Goal: Information Seeking & Learning: Learn about a topic

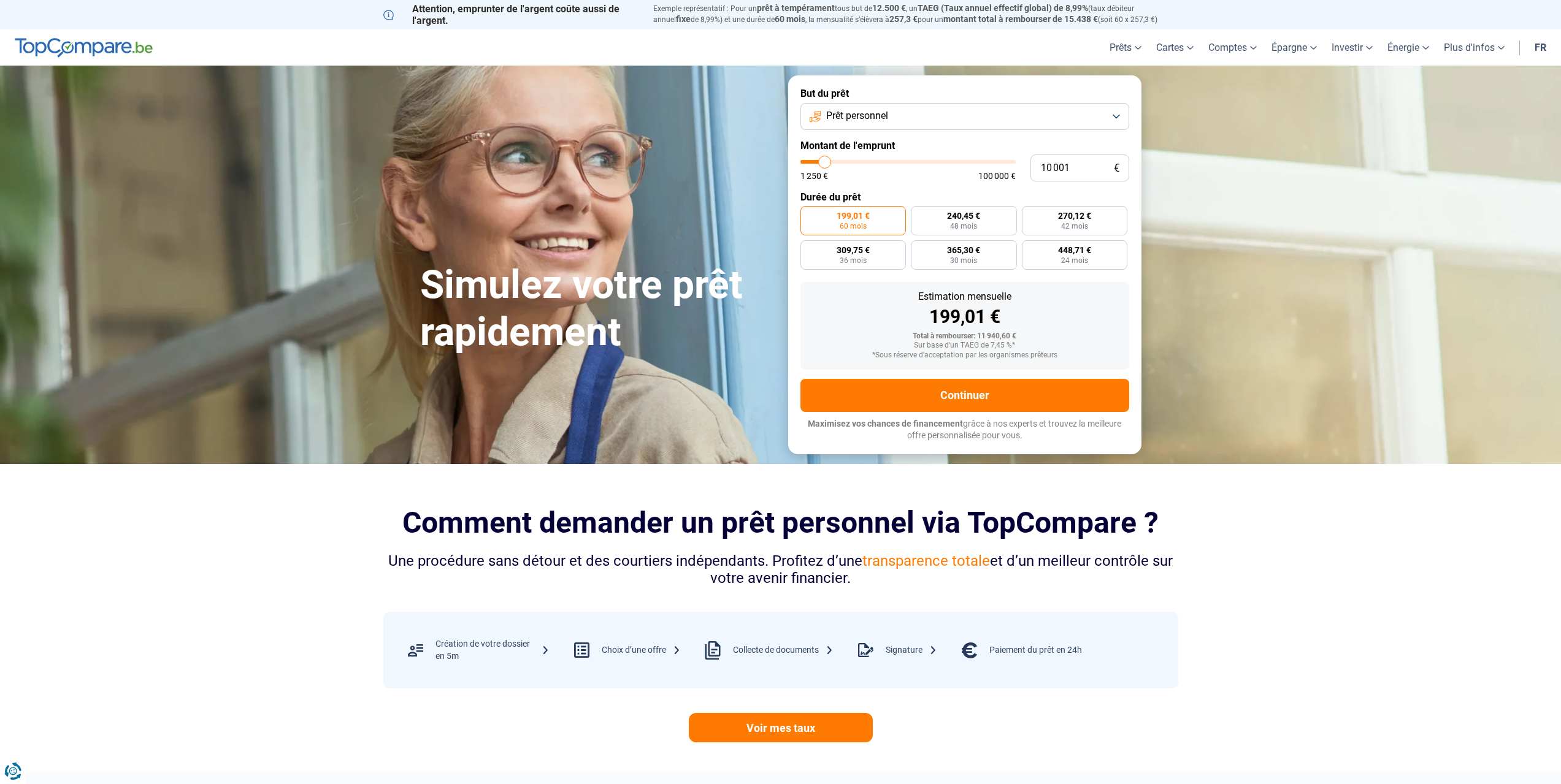
type input "10 250"
type input "10250"
type input "9 750"
type input "9750"
type input "9 500"
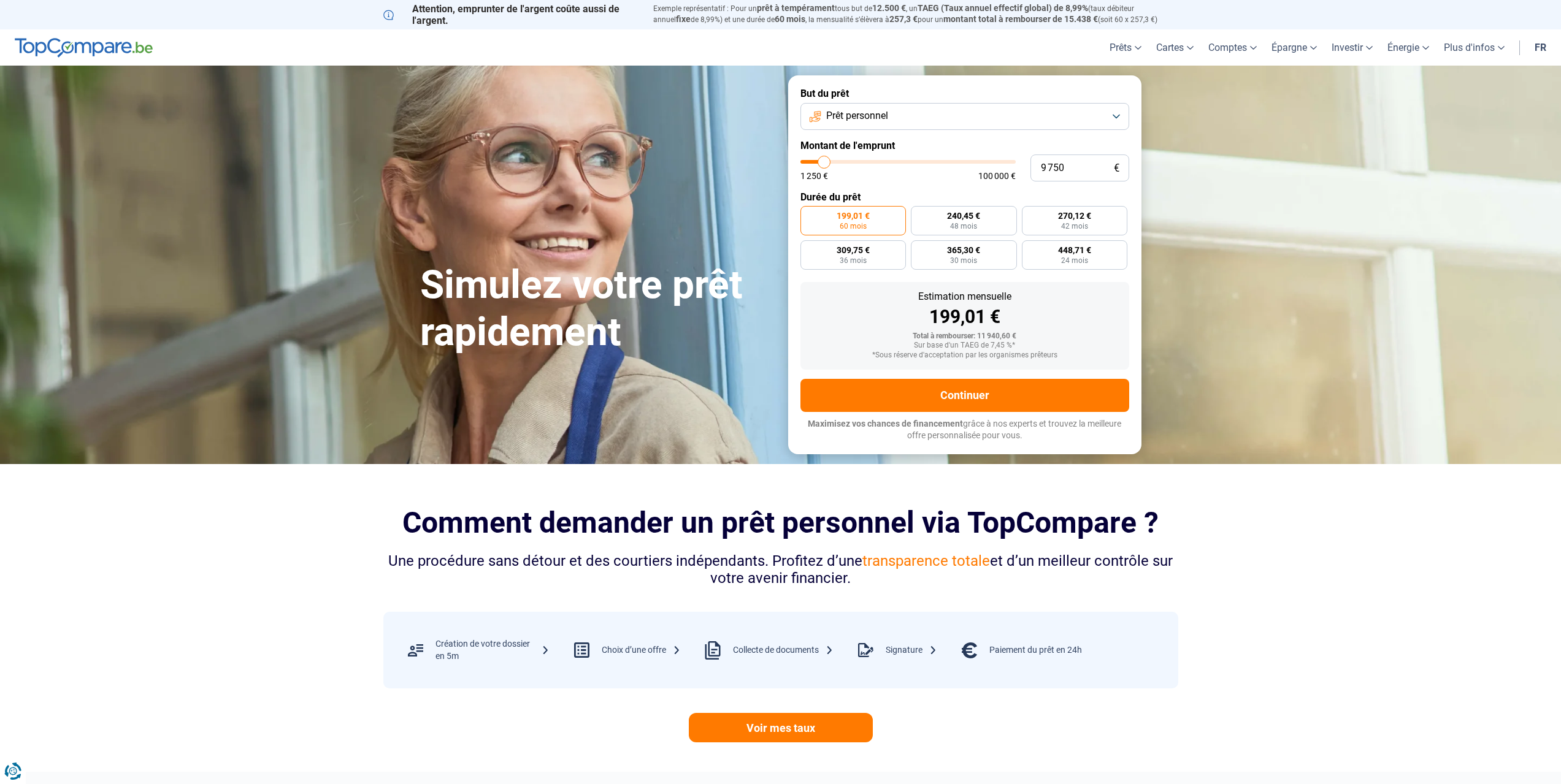
type input "9500"
type input "8 750"
type input "8750"
type input "8 500"
type input "8500"
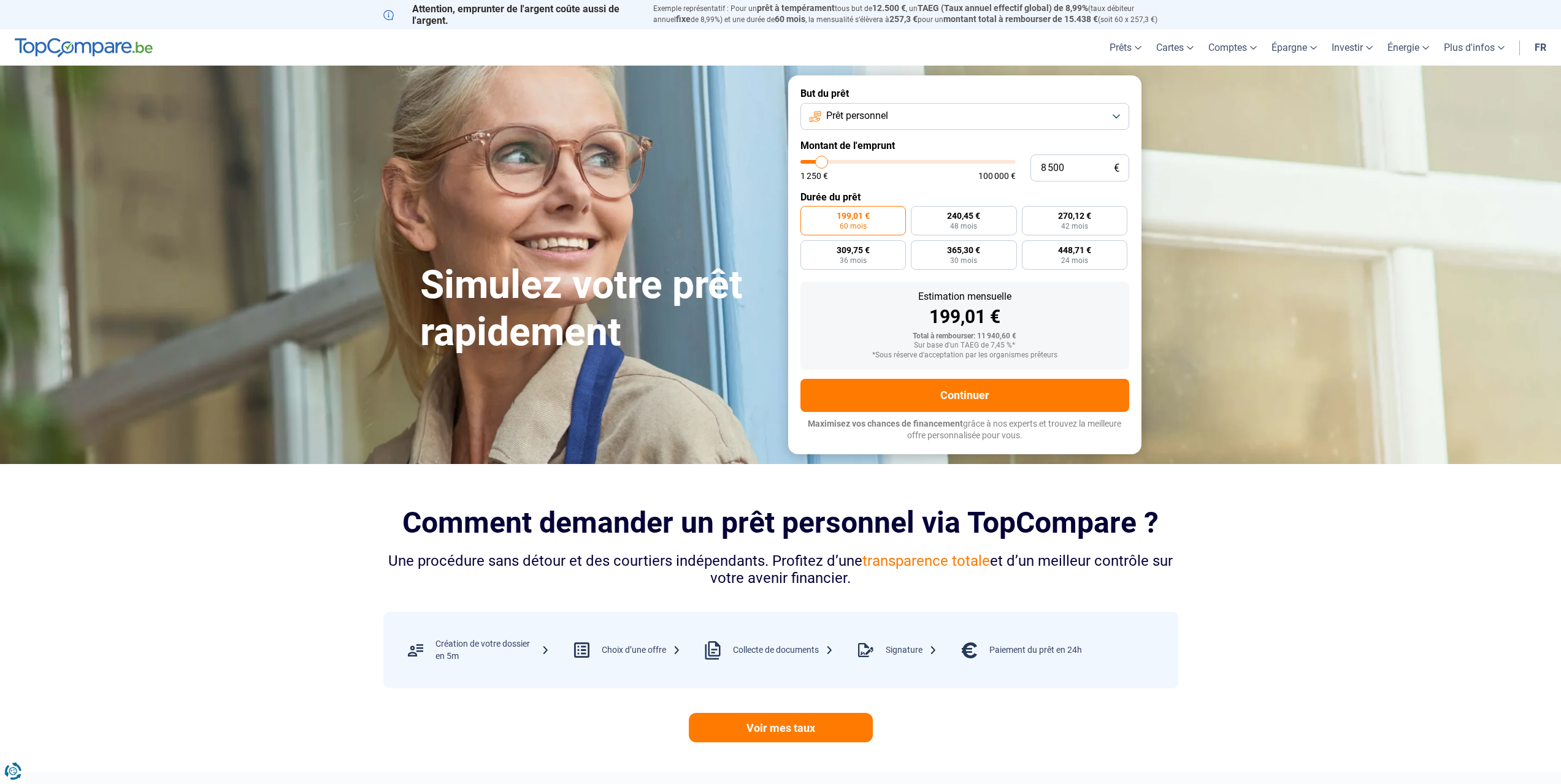
type input "8 000"
type input "8000"
type input "7 500"
type input "7500"
type input "7 250"
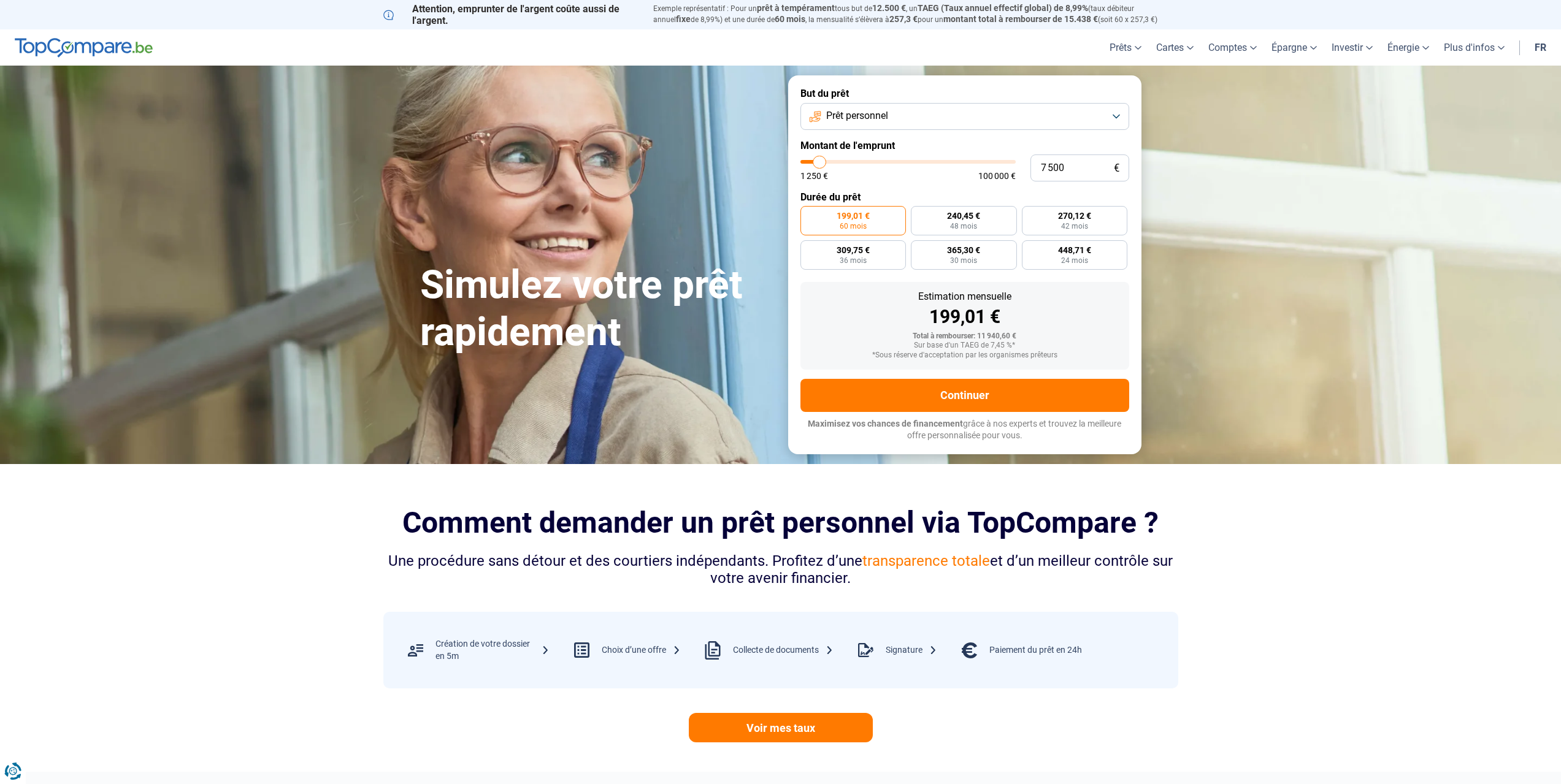
type input "7250"
type input "7 000"
type input "7000"
type input "6 750"
type input "6750"
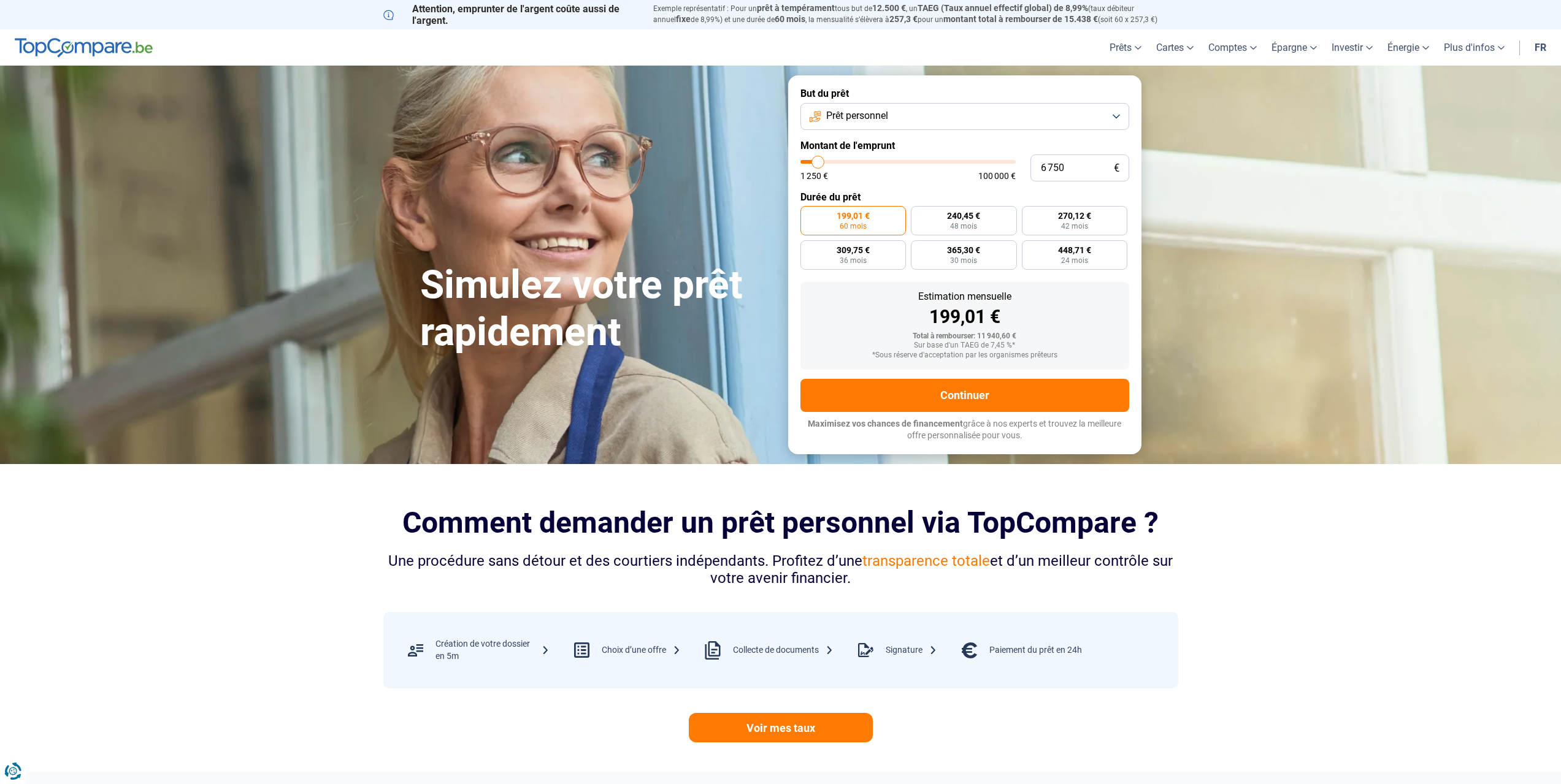
type input "6 500"
type input "6500"
type input "6 000"
type input "6000"
type input "5 750"
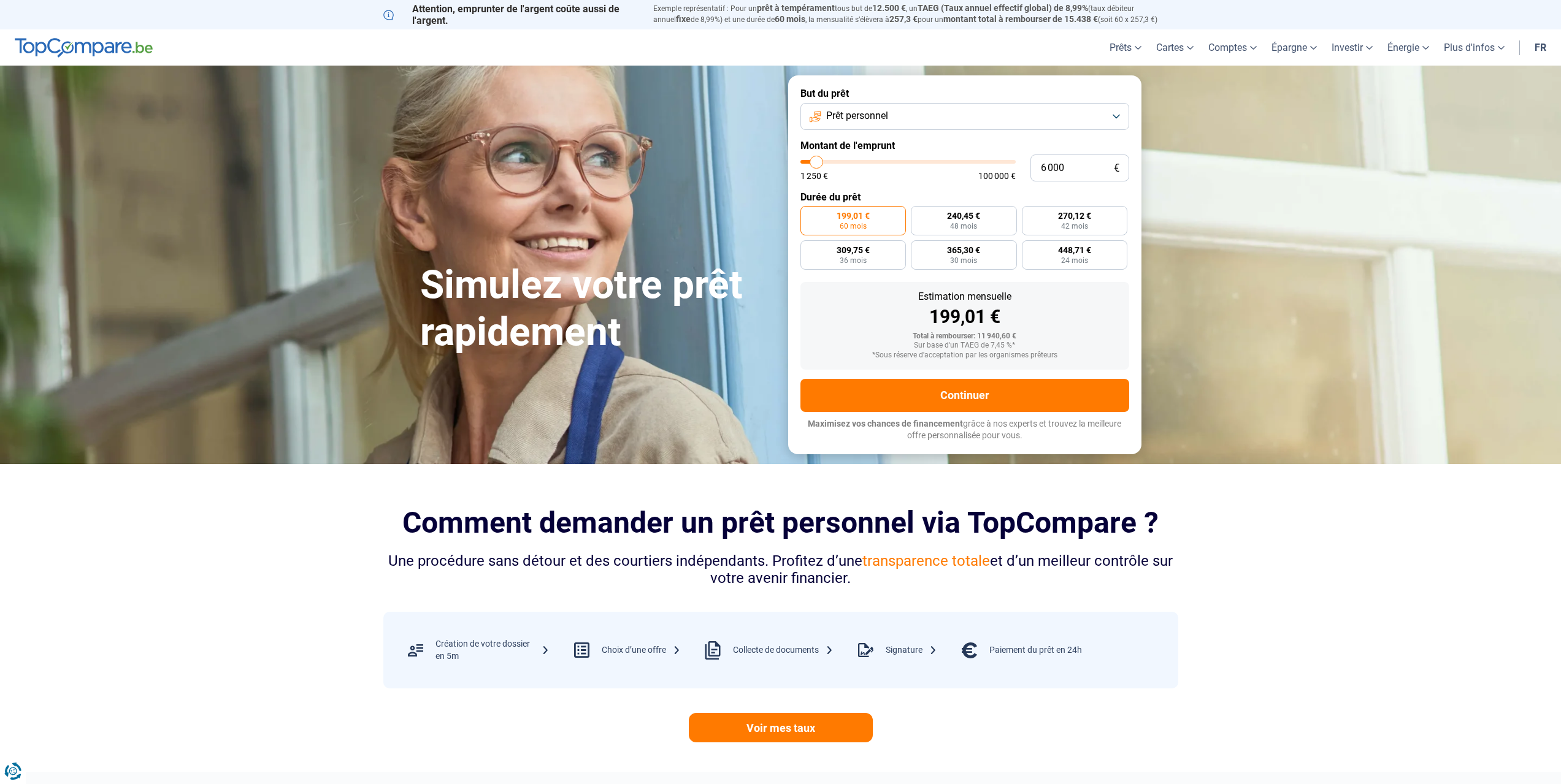
type input "5750"
type input "5 500"
type input "5500"
type input "5 250"
type input "5250"
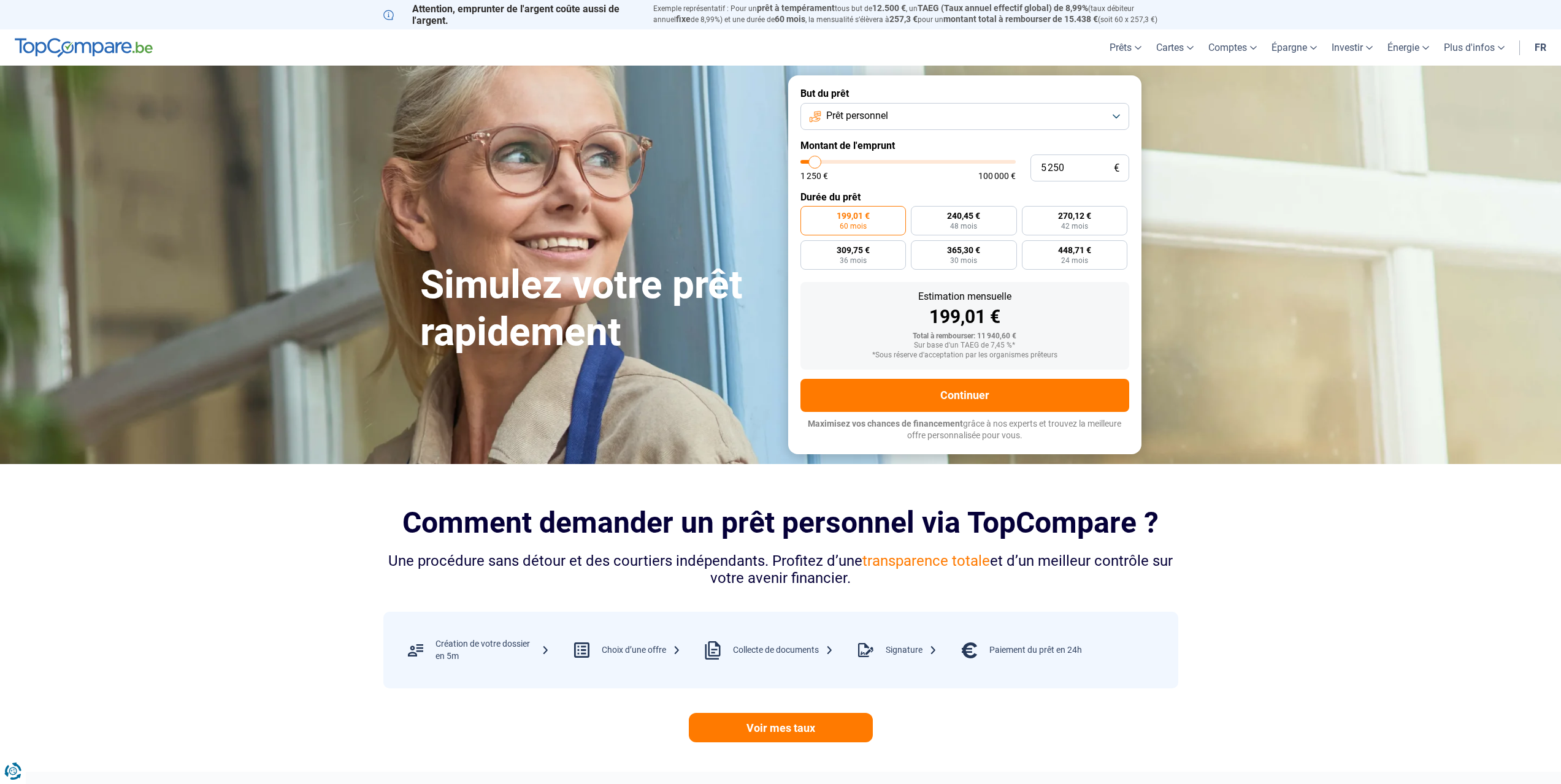
type input "5 000"
type input "5000"
type input "4 500"
type input "4500"
type input "4 250"
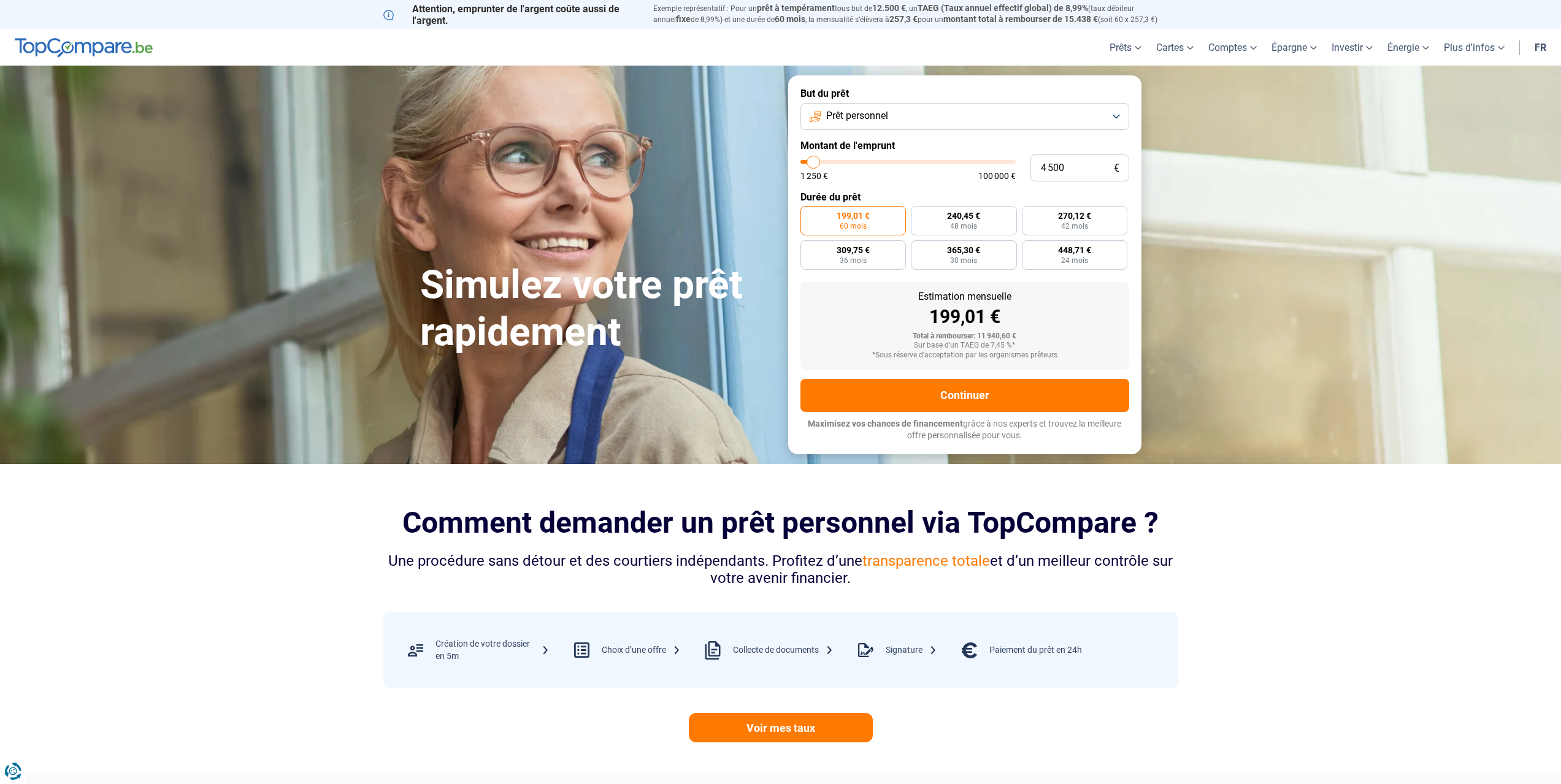
type input "4250"
type input "4 000"
type input "4000"
type input "3 750"
type input "3750"
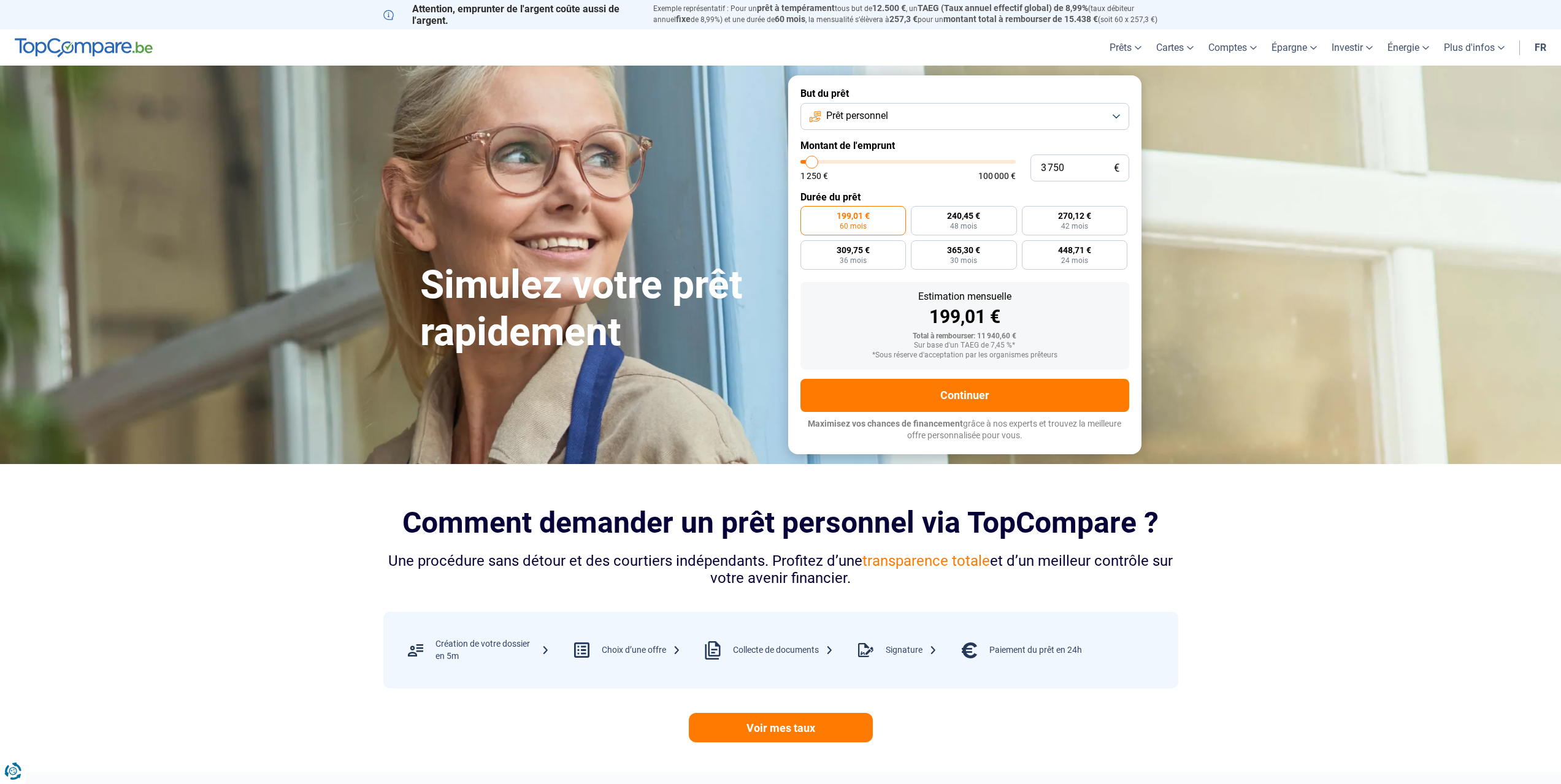
type input "3 500"
type input "3500"
type input "3 000"
type input "3000"
type input "2 750"
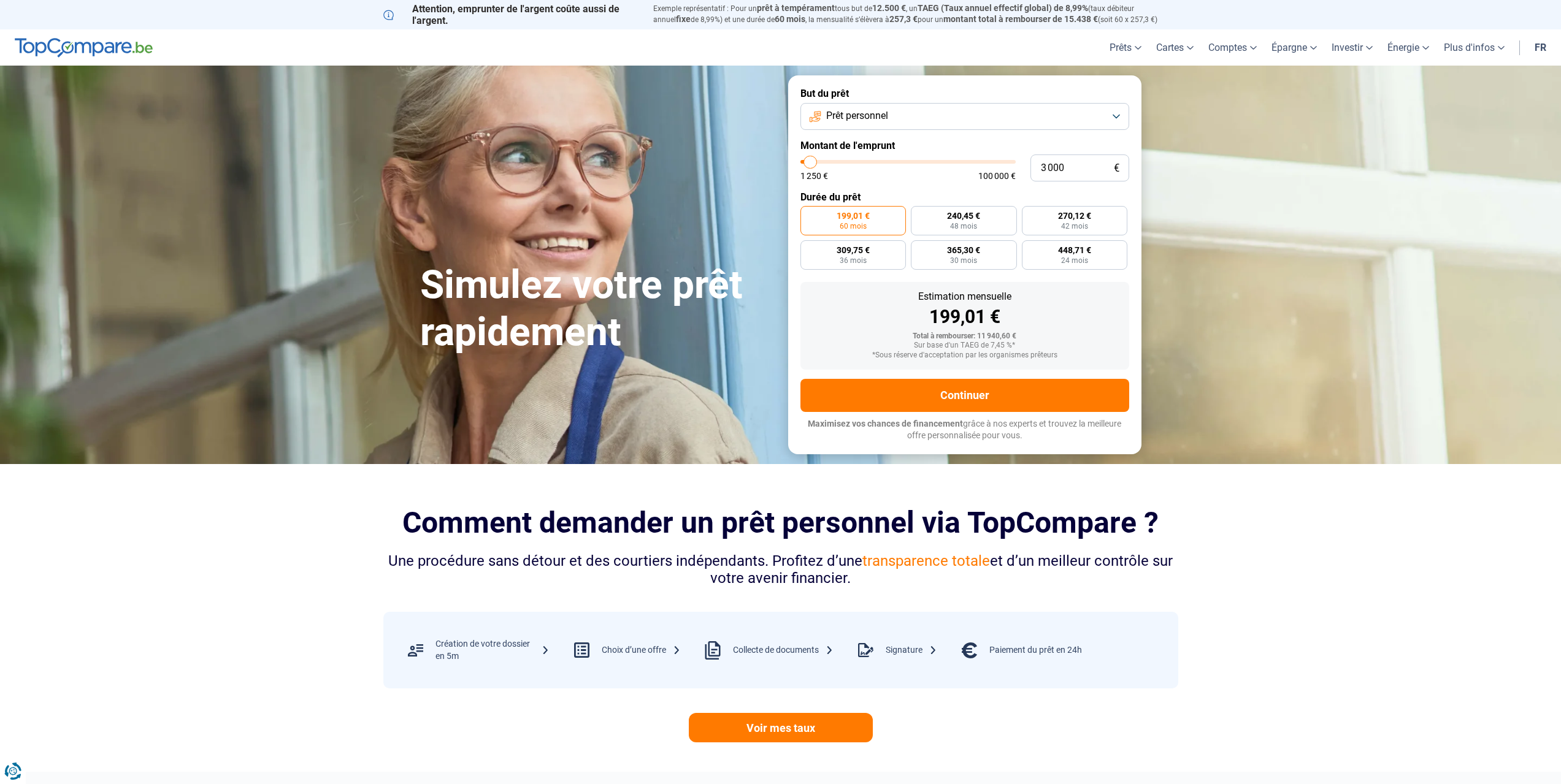
type input "2750"
type input "2 250"
type input "2250"
type input "2 000"
type input "2000"
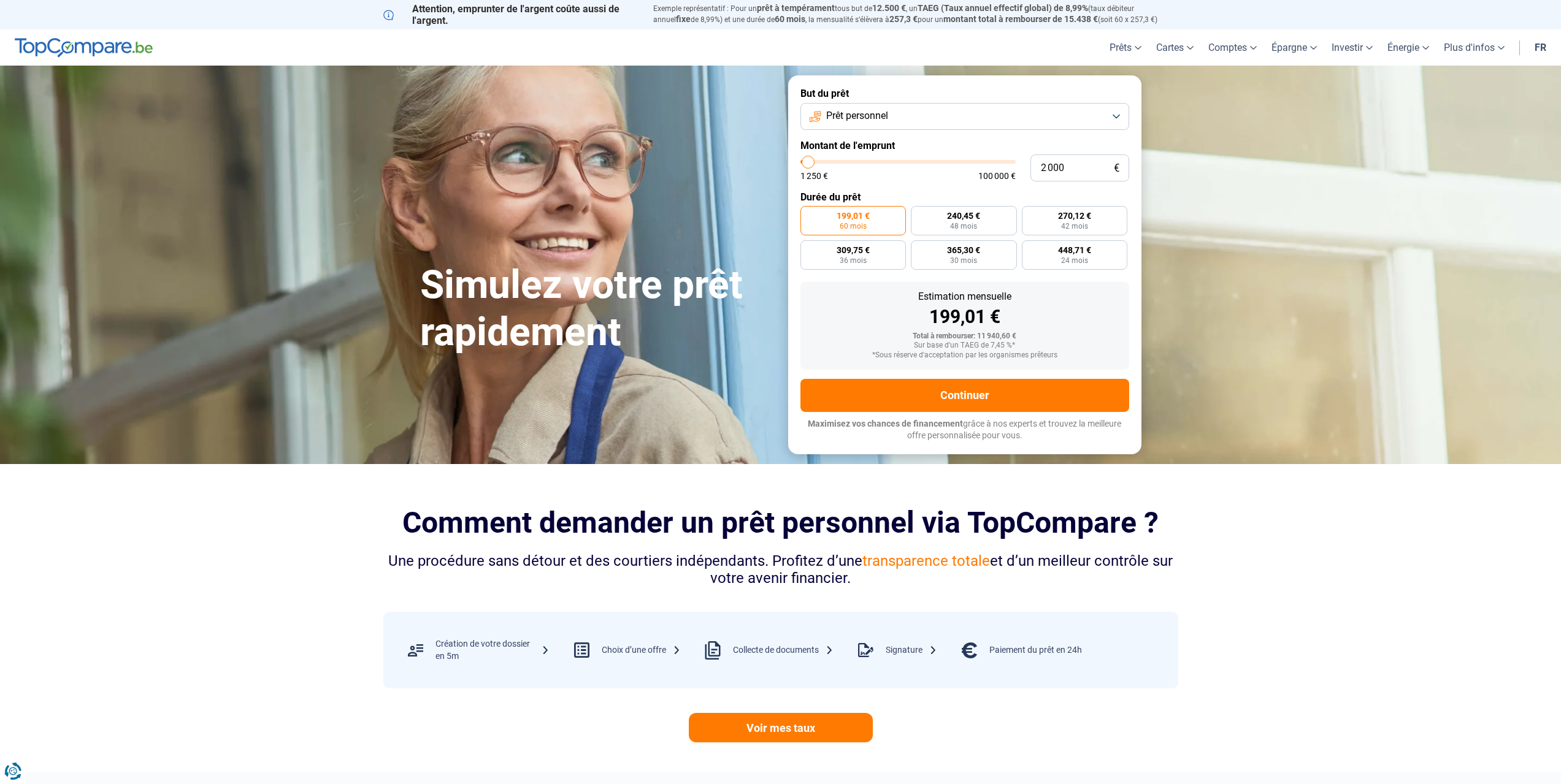
type input "1 500"
type input "1500"
type input "1 250"
type input "1250"
type input "1 500"
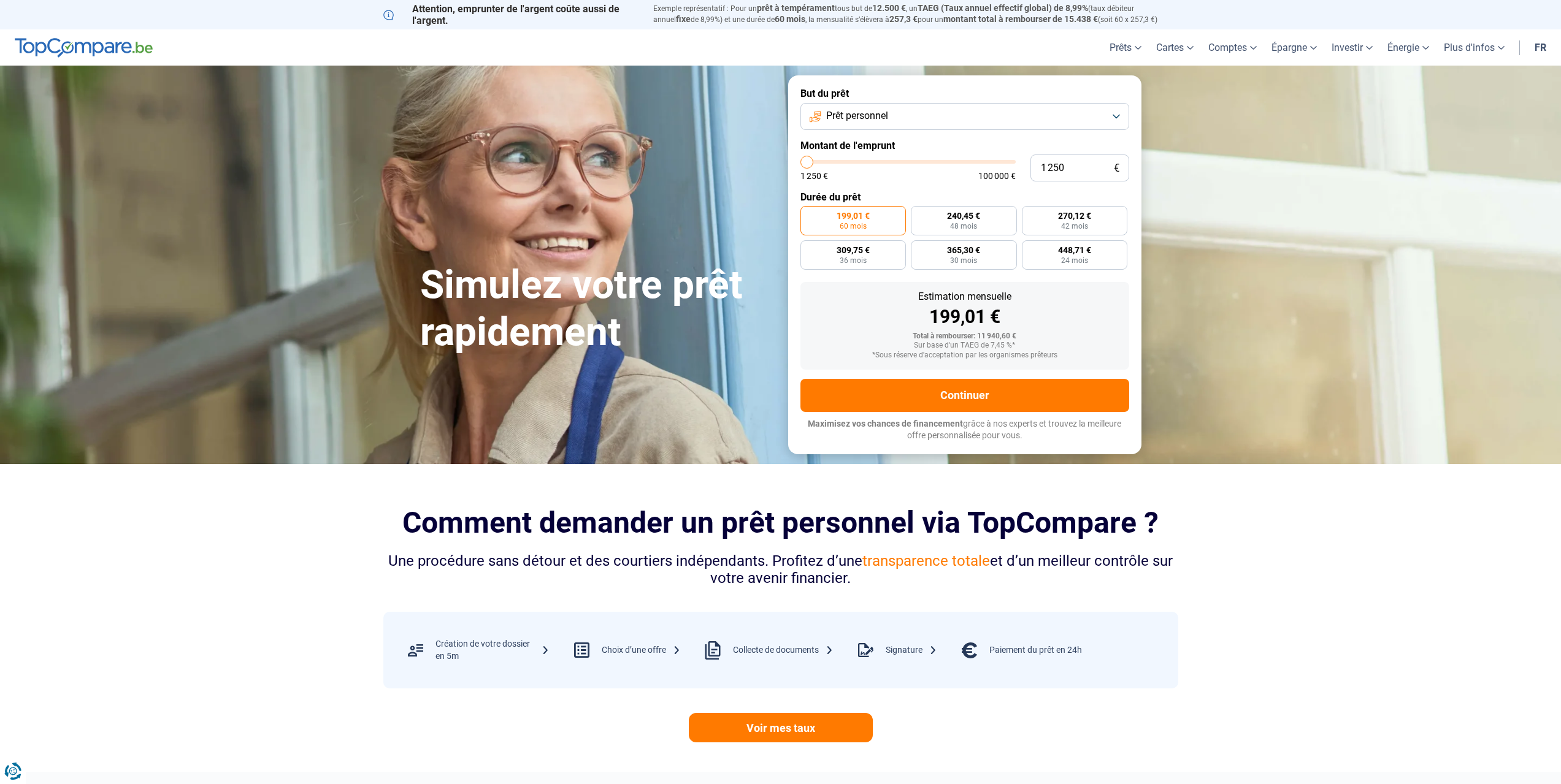
type input "1500"
type input "2 000"
type input "2000"
type input "2 250"
type input "2250"
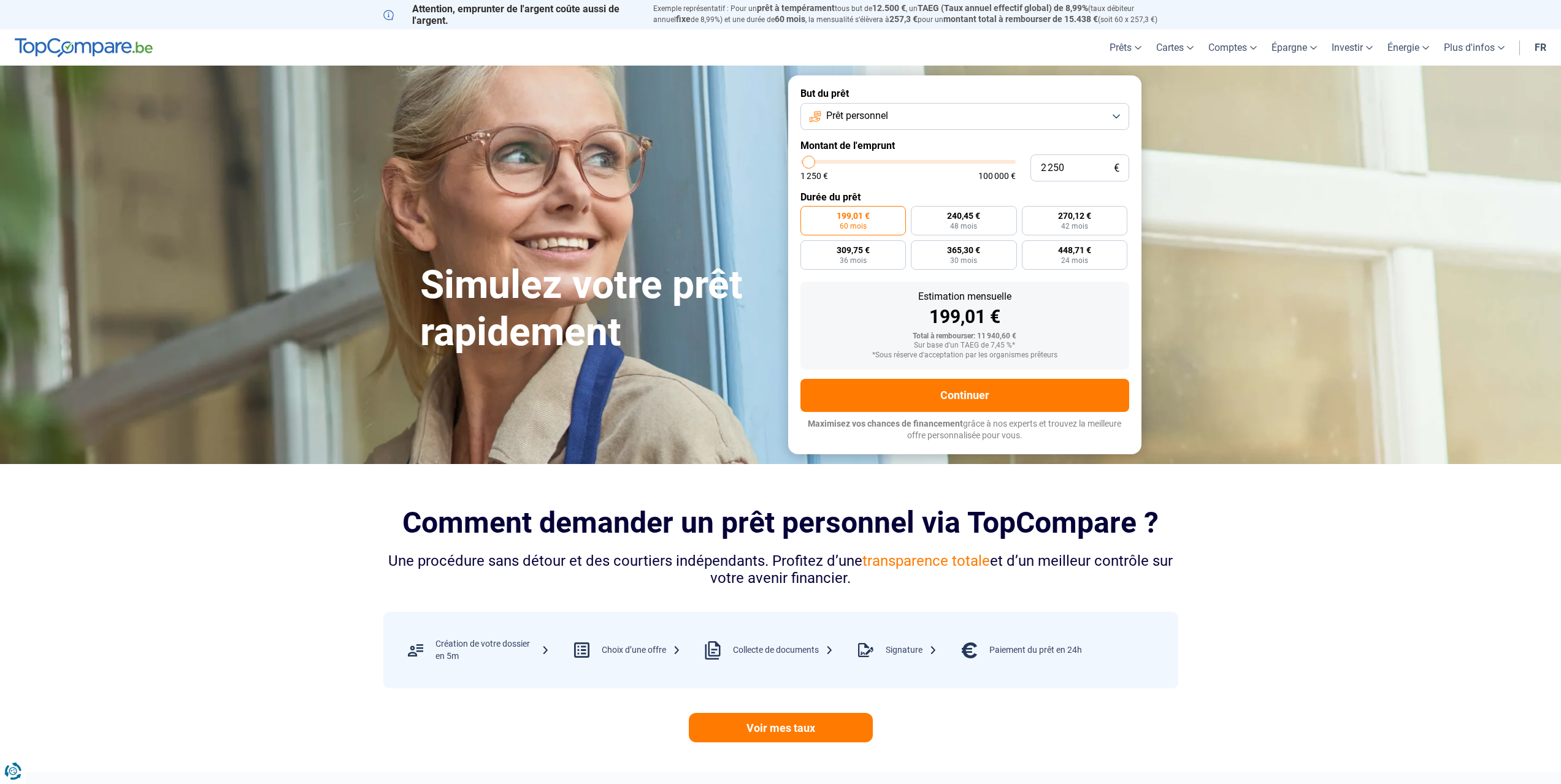
type input "2 500"
type input "2500"
type input "2 750"
type input "2750"
type input "2 500"
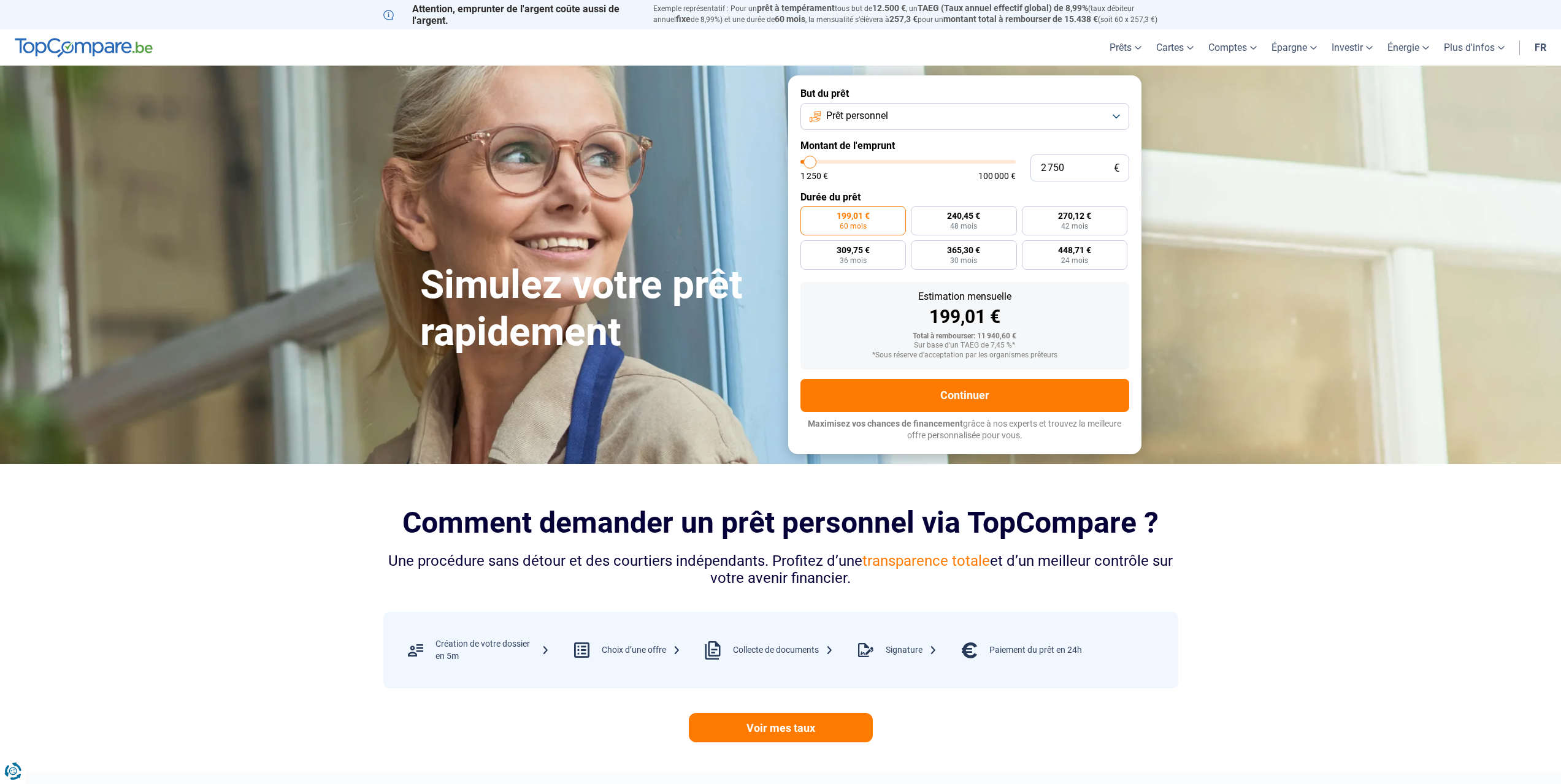
type input "2500"
type input "2 250"
type input "2250"
type input "2 500"
drag, startPoint x: 826, startPoint y: 164, endPoint x: 809, endPoint y: 162, distance: 17.1
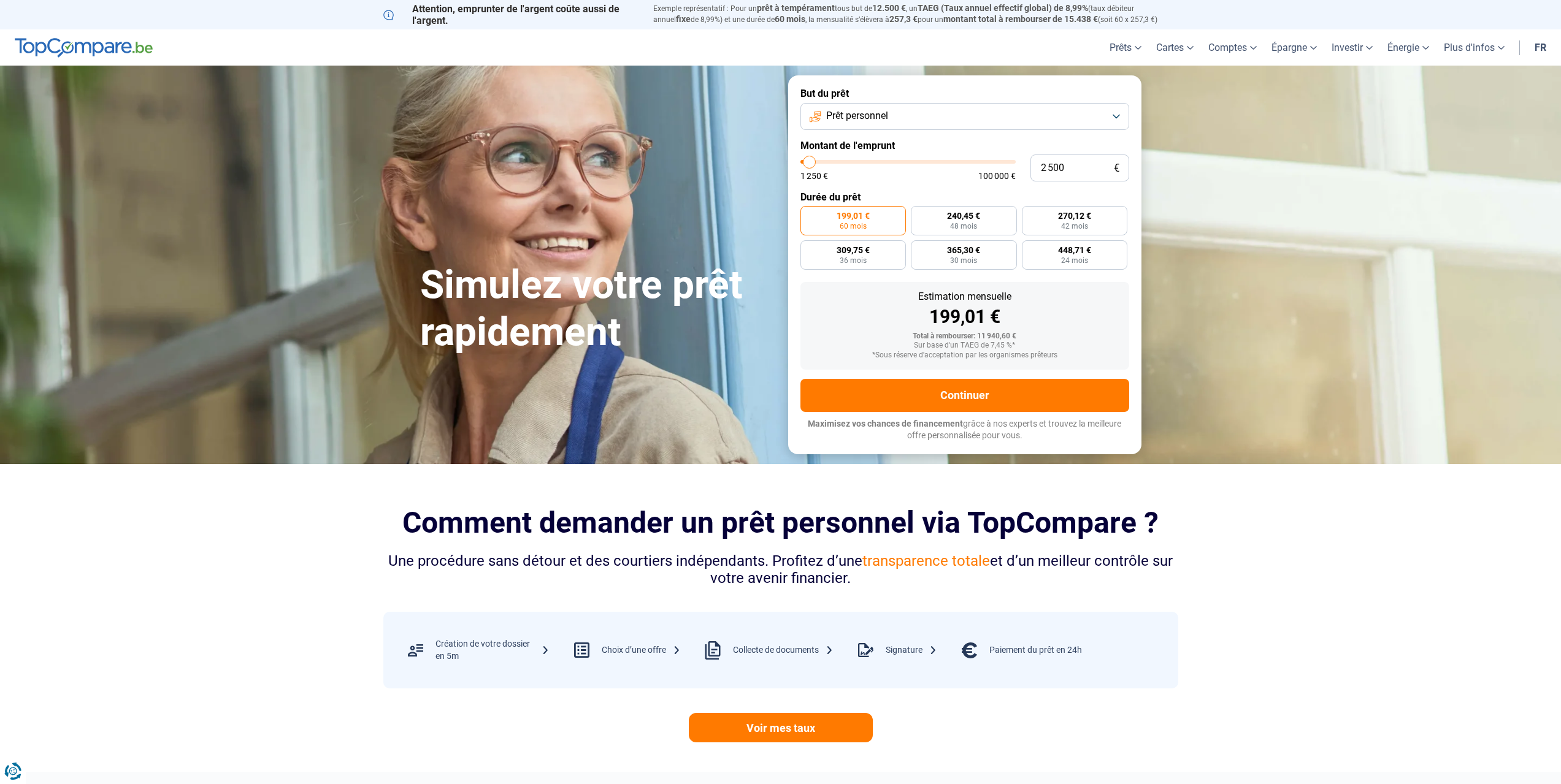
type input "2500"
click at [809, 162] on input "range" at bounding box center [907, 162] width 215 height 4
radio input "true"
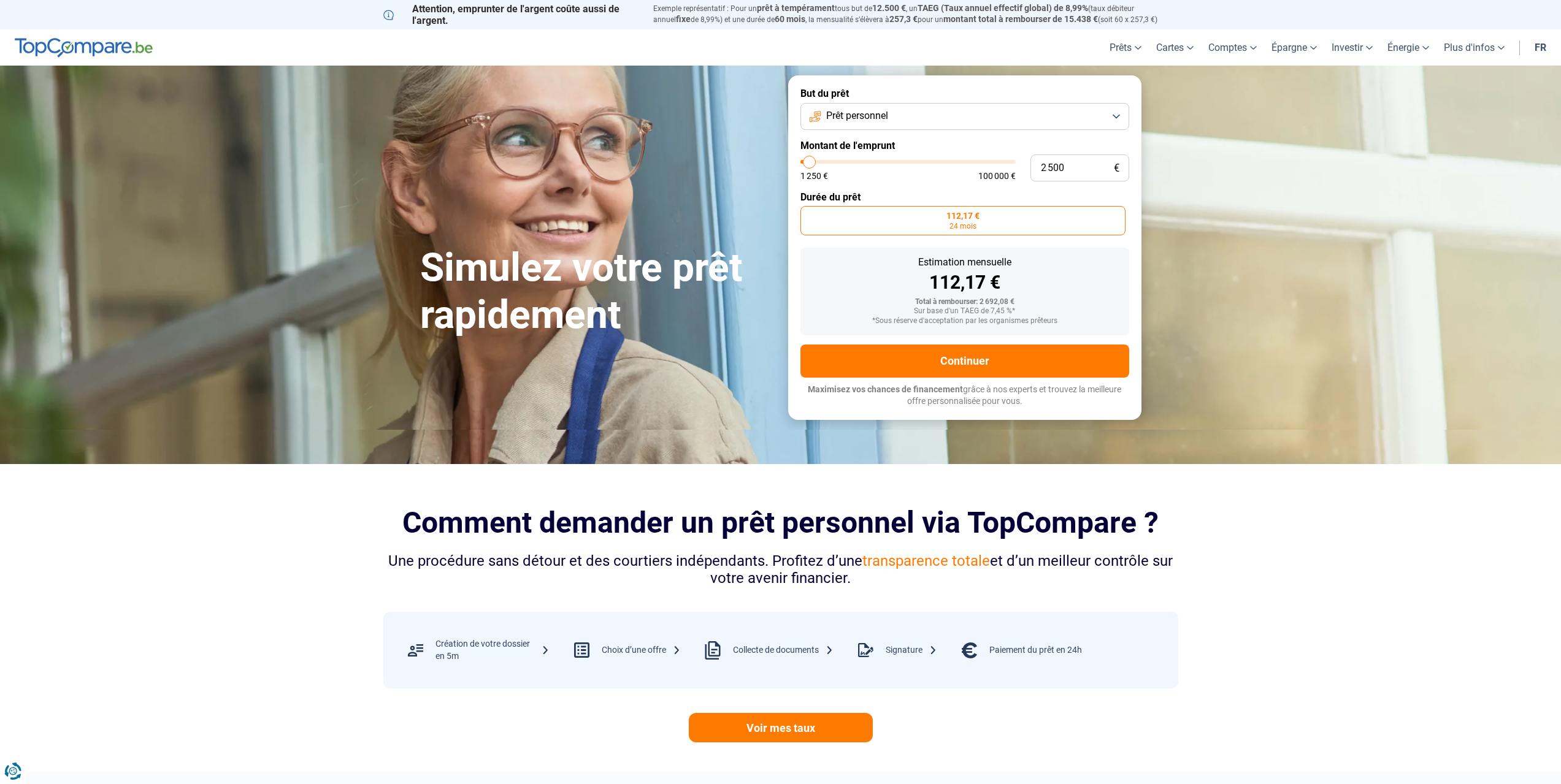
click at [1118, 114] on button "Prêt personnel" at bounding box center [965, 116] width 329 height 27
click at [975, 224] on span "24 mois" at bounding box center [963, 226] width 27 height 7
click at [808, 214] on input "112,17 € 24 mois" at bounding box center [804, 209] width 8 height 8
